Goal: Task Accomplishment & Management: Use online tool/utility

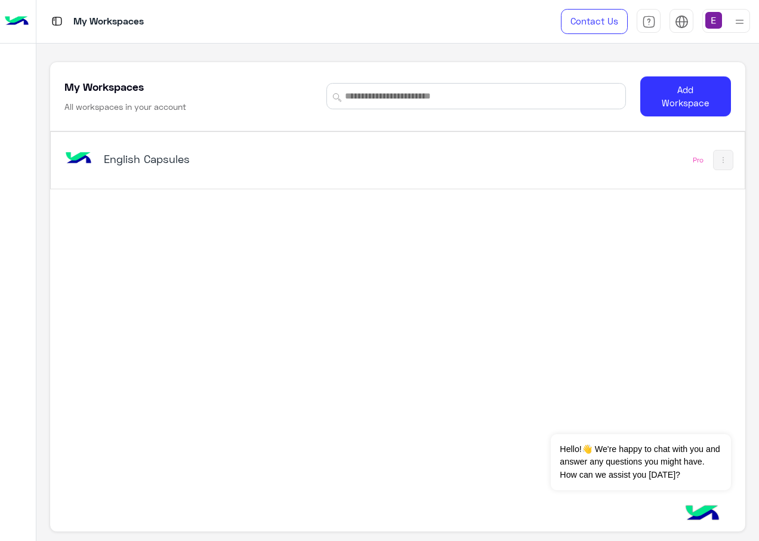
click at [250, 153] on h5 "English Capsules" at bounding box center [225, 159] width 242 height 14
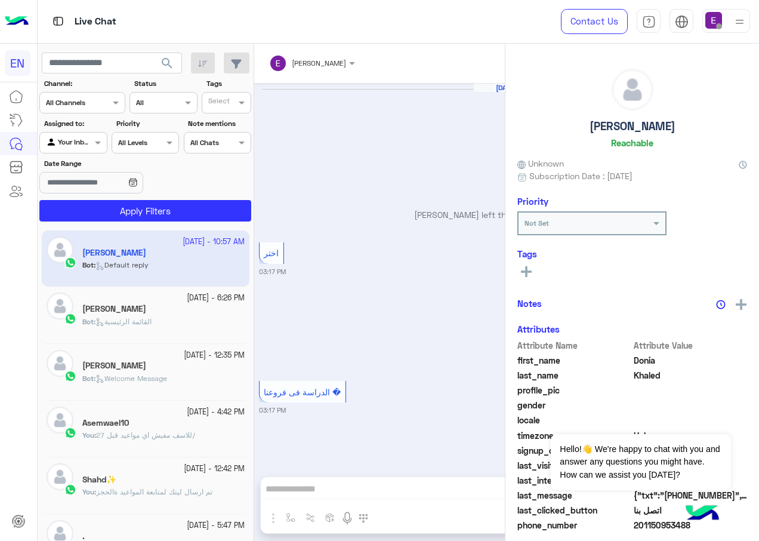
scroll to position [1245, 0]
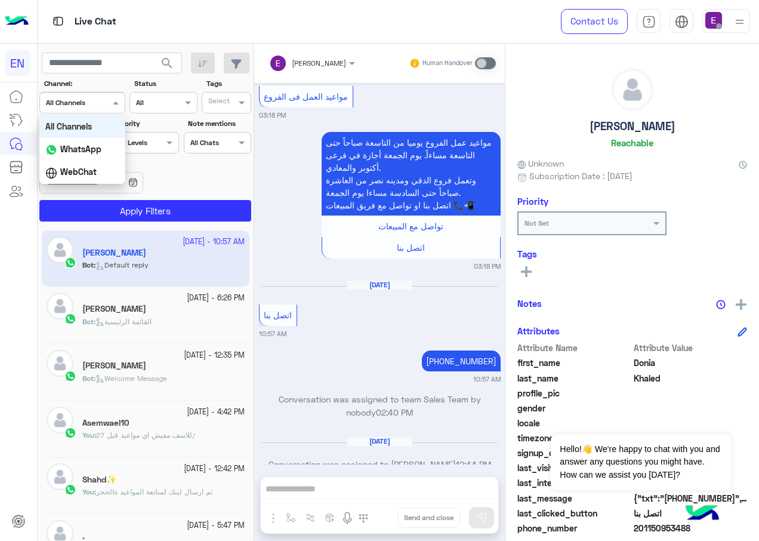
click at [103, 102] on div at bounding box center [82, 101] width 85 height 11
click at [90, 150] on b "WhatsApp" at bounding box center [80, 149] width 41 height 10
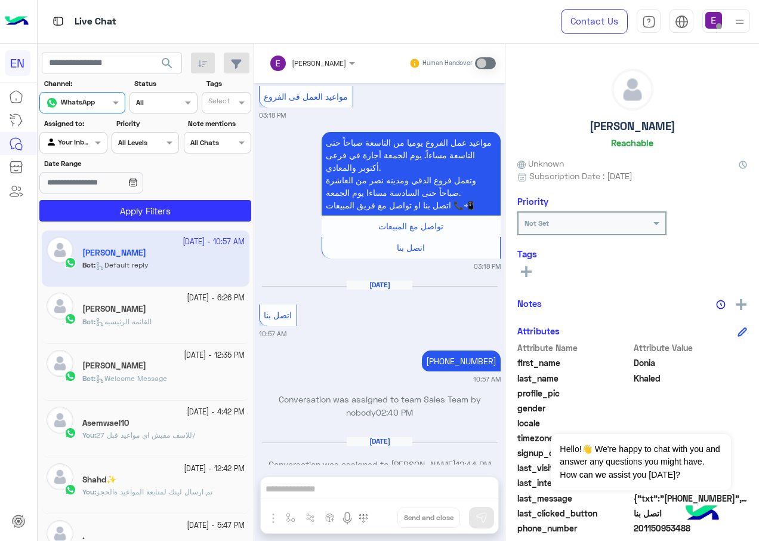
click at [89, 141] on div at bounding box center [73, 140] width 66 height 11
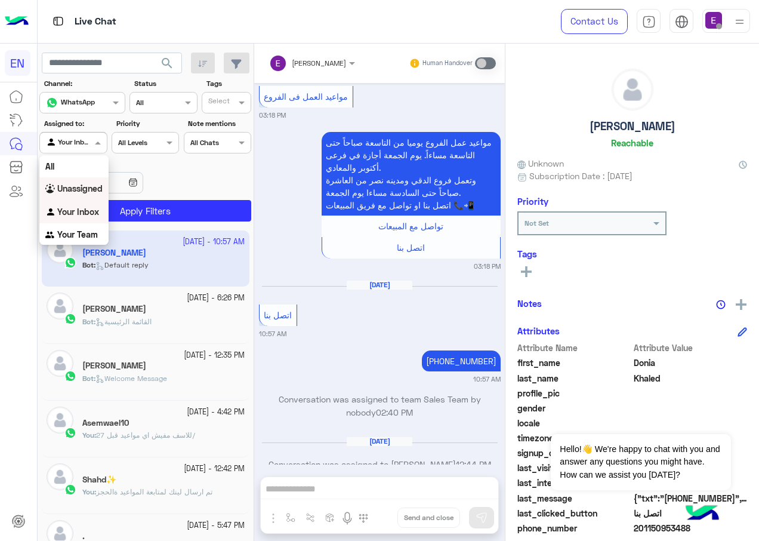
click at [95, 186] on b "Unassigned" at bounding box center [79, 188] width 45 height 10
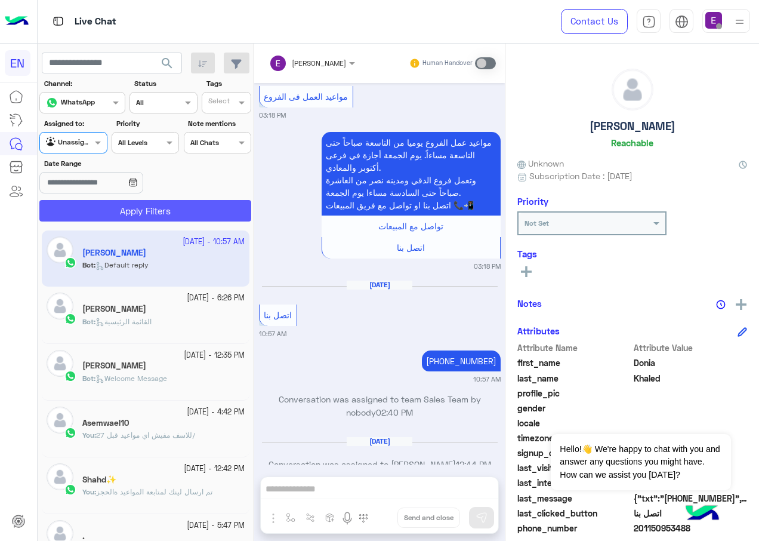
click at [135, 207] on button "Apply Filters" at bounding box center [145, 210] width 212 height 21
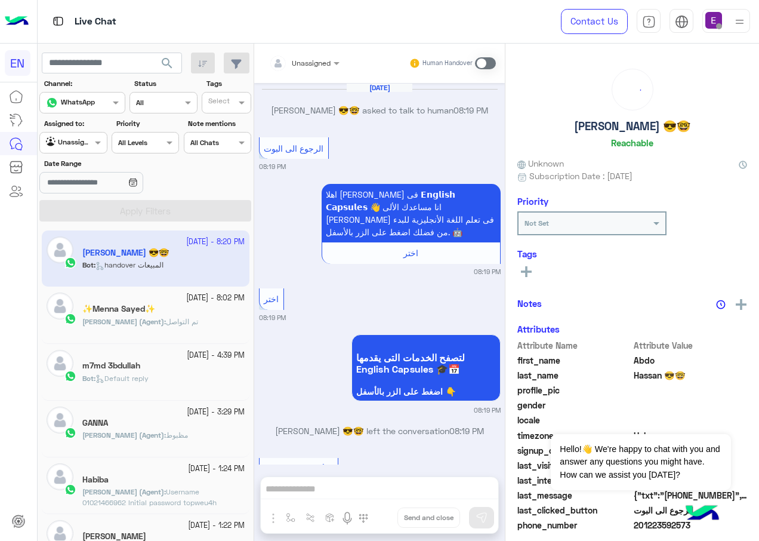
scroll to position [1236, 0]
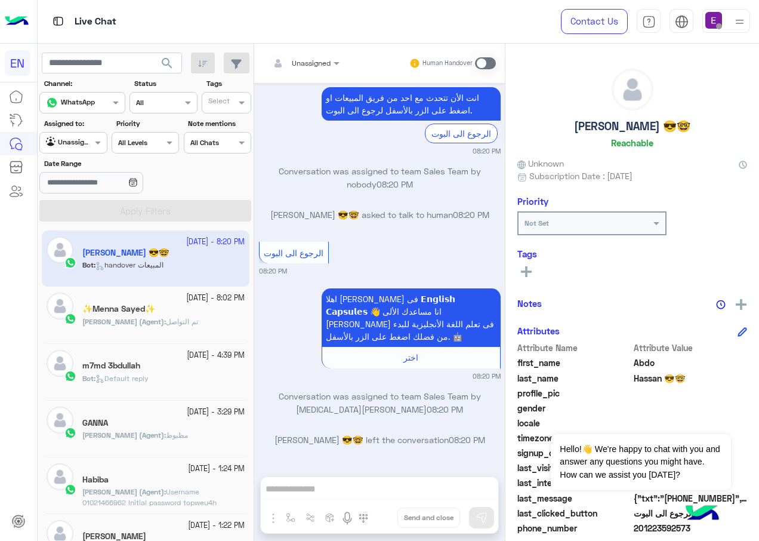
click at [96, 100] on div at bounding box center [82, 101] width 85 height 11
click at [96, 146] on b "WhatsApp" at bounding box center [80, 149] width 41 height 10
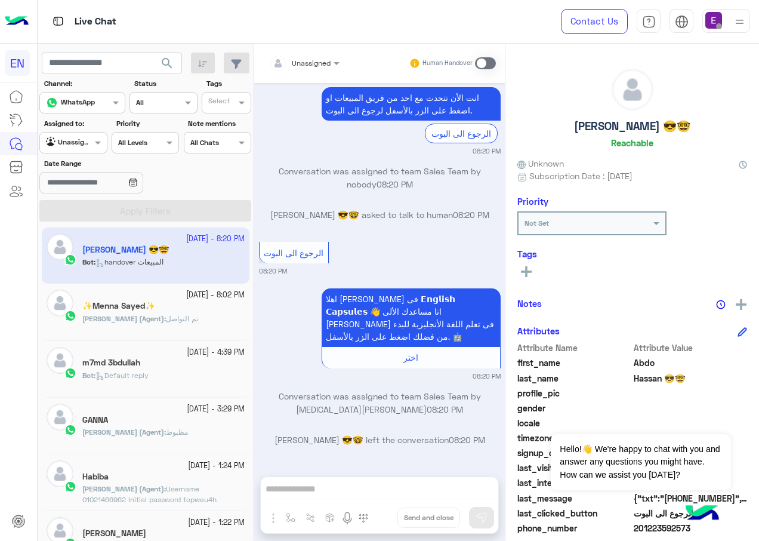
scroll to position [0, 0]
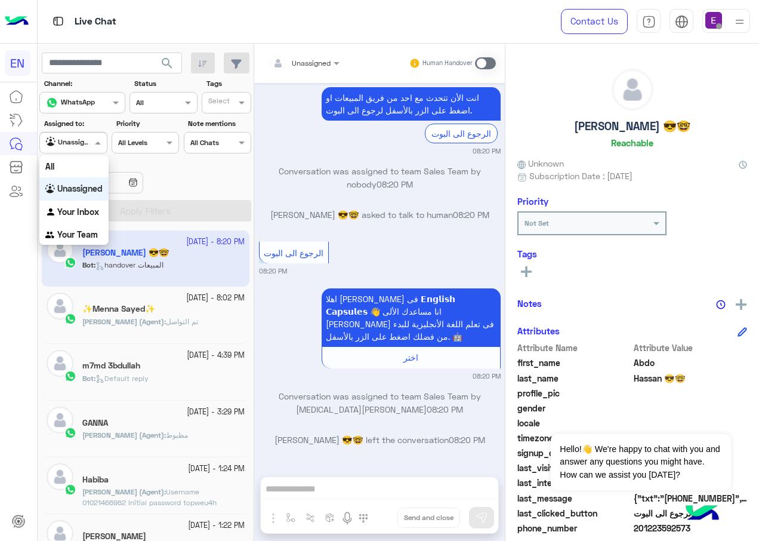
drag, startPoint x: 85, startPoint y: 142, endPoint x: 82, endPoint y: 156, distance: 13.9
click at [85, 146] on div at bounding box center [73, 140] width 66 height 11
click at [84, 235] on b "Your Team" at bounding box center [77, 234] width 41 height 10
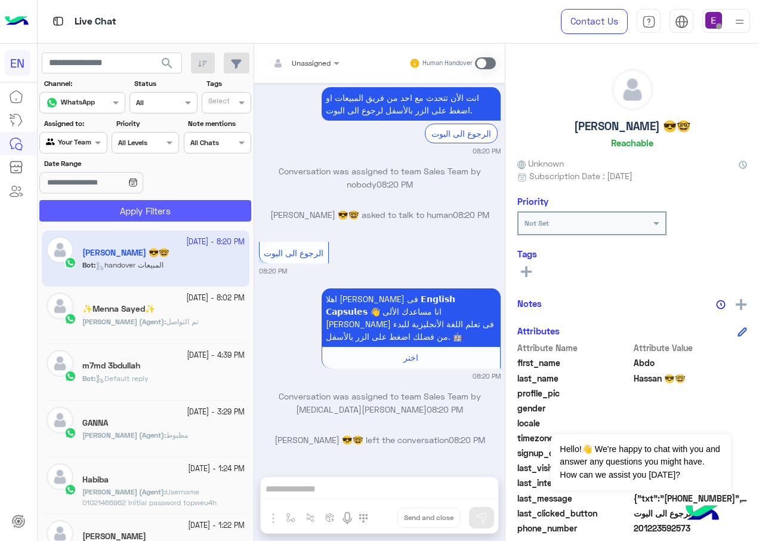
click at [158, 207] on button "Apply Filters" at bounding box center [145, 210] width 212 height 21
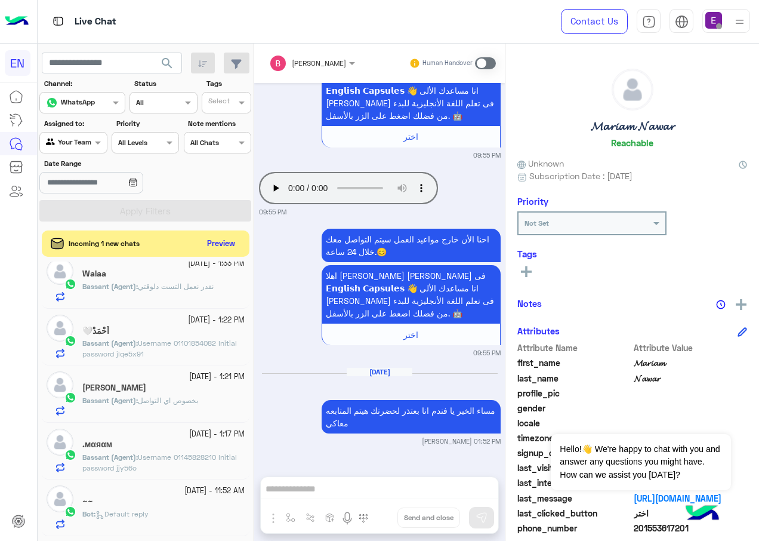
scroll to position [299, 0]
